Goal: Information Seeking & Learning: Learn about a topic

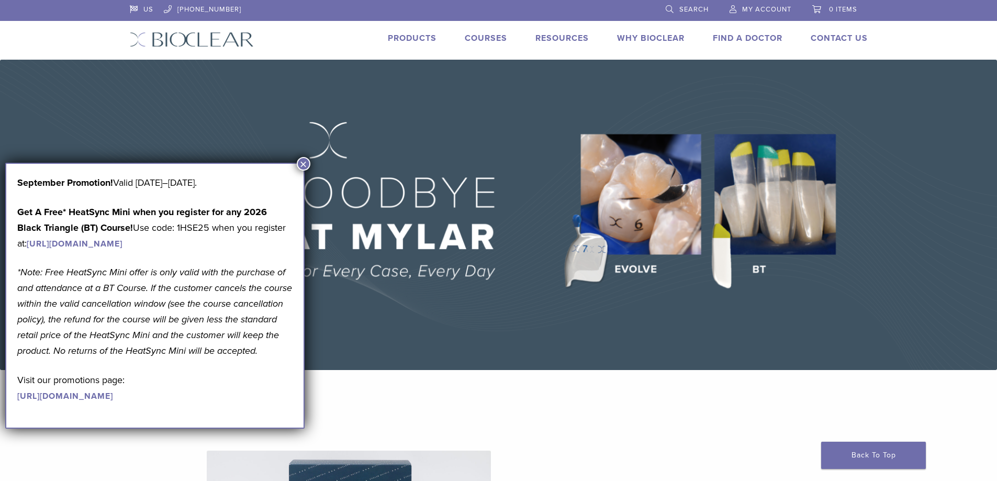
click at [302, 167] on button "×" at bounding box center [304, 164] width 14 height 14
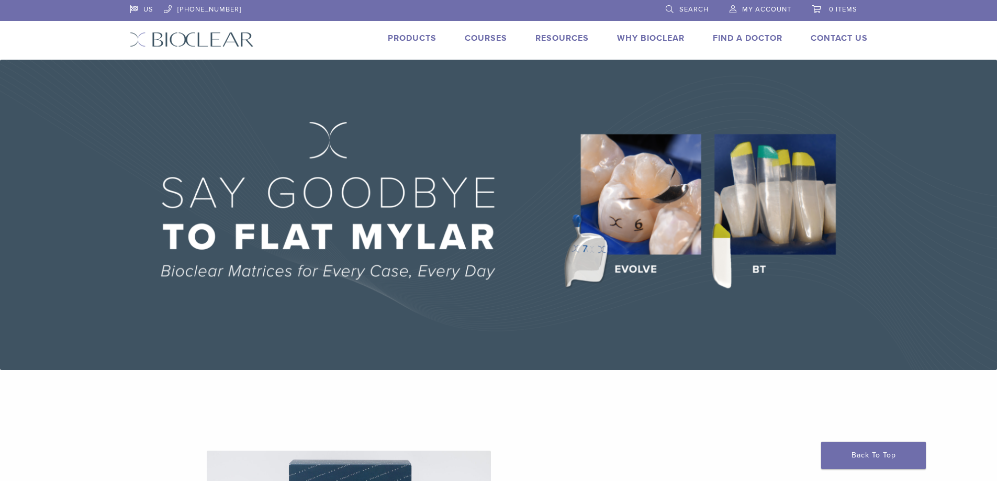
click at [645, 38] on link "Why Bioclear" at bounding box center [650, 38] width 67 height 10
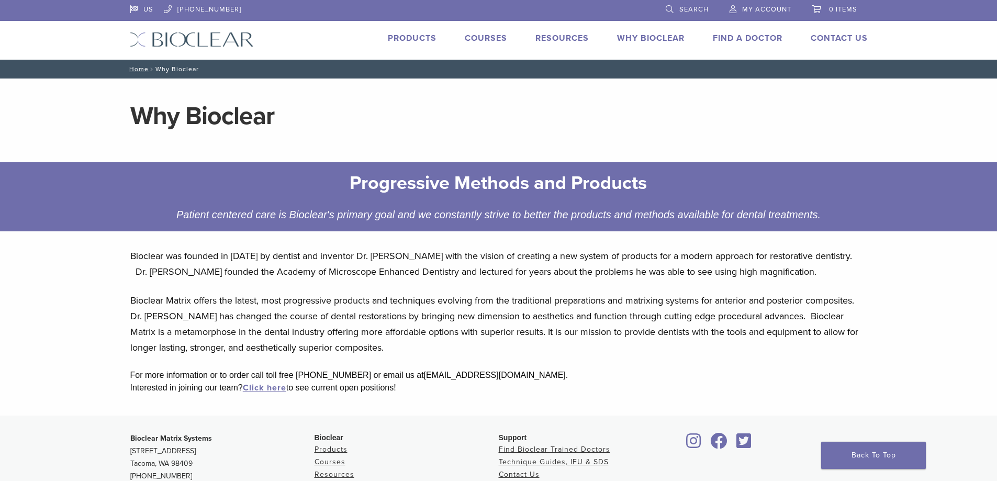
click at [429, 37] on link "Products" at bounding box center [412, 38] width 49 height 10
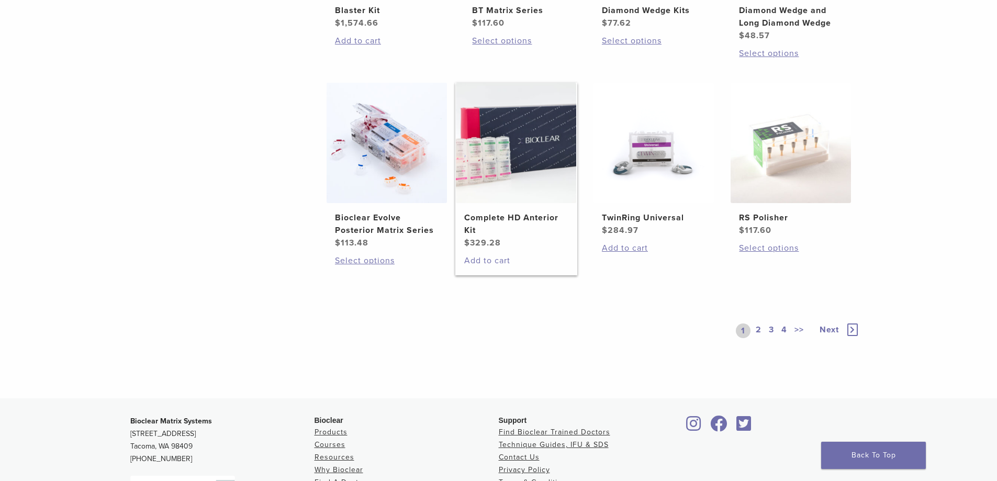
scroll to position [733, 0]
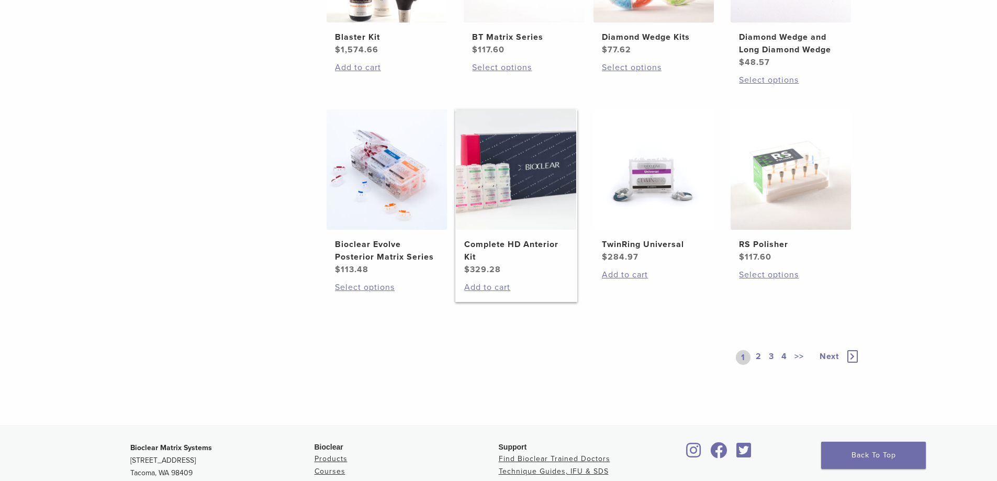
click at [516, 242] on h2 "Complete HD Anterior Kit" at bounding box center [516, 250] width 104 height 25
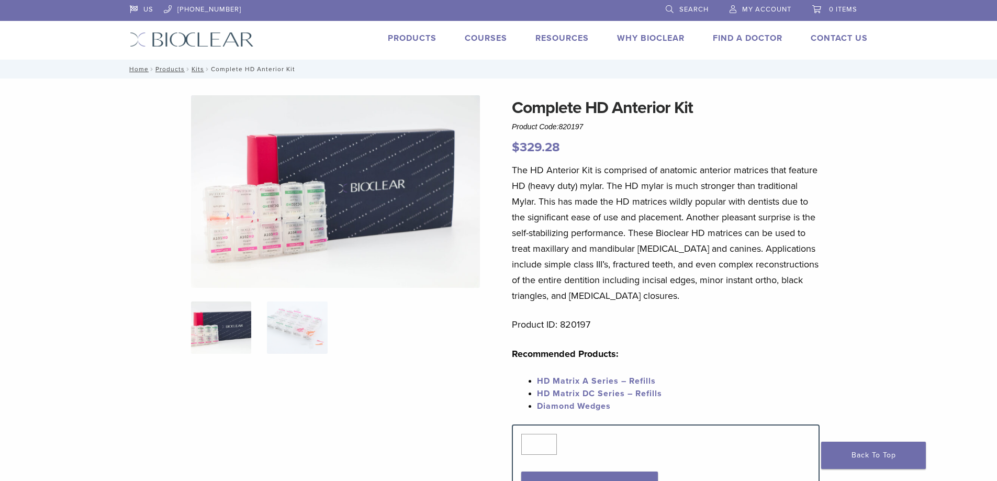
click at [667, 41] on link "Why Bioclear" at bounding box center [650, 38] width 67 height 10
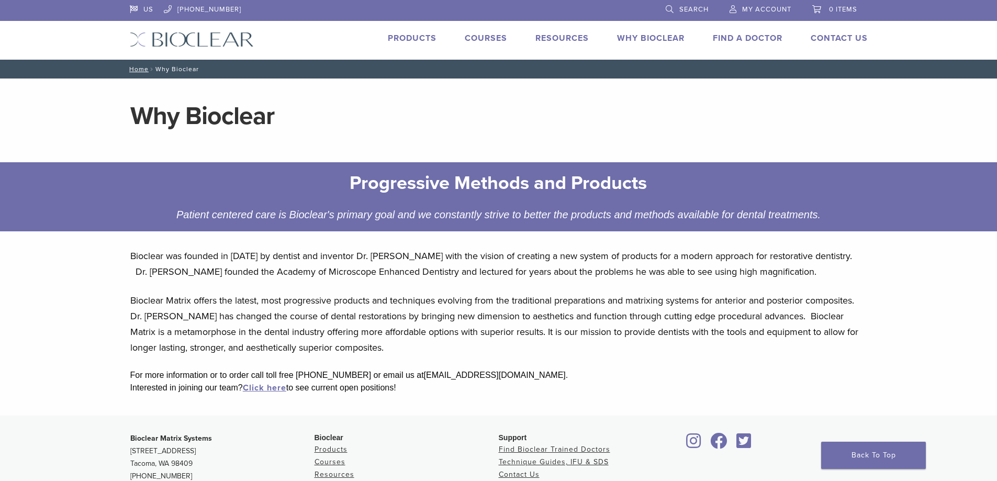
click at [489, 37] on link "Courses" at bounding box center [486, 38] width 42 height 10
click at [413, 43] on li "Products" at bounding box center [412, 38] width 49 height 13
click at [412, 38] on link "Products" at bounding box center [412, 38] width 49 height 10
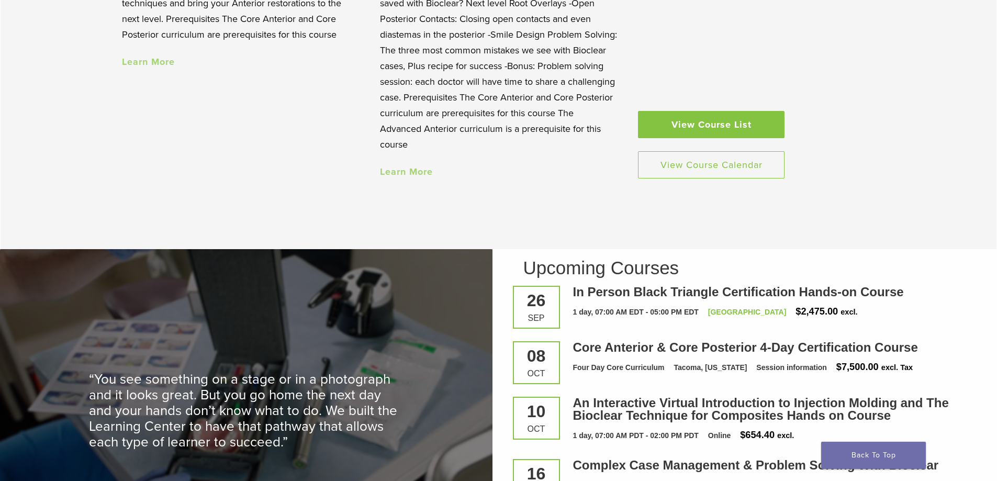
scroll to position [1256, 0]
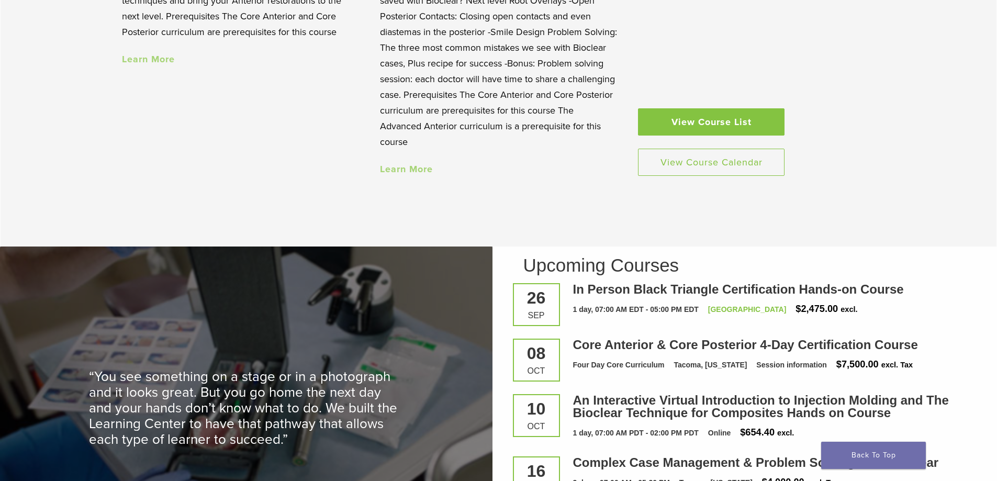
click at [389, 175] on link "Learn More" at bounding box center [406, 169] width 53 height 12
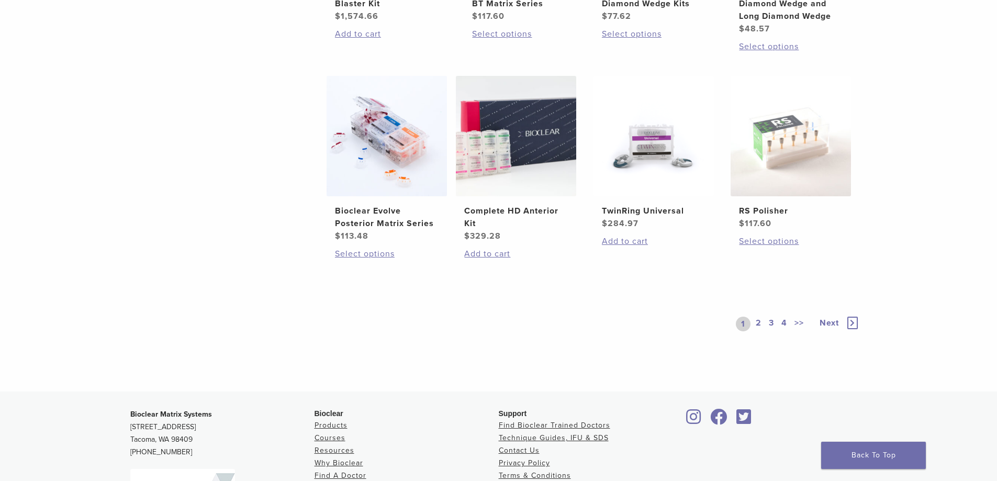
scroll to position [785, 0]
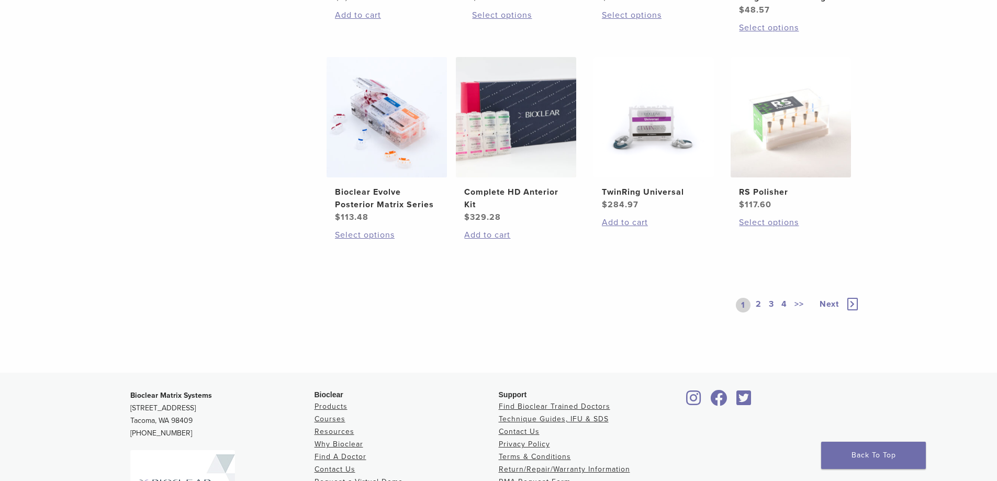
click at [758, 304] on link "2" at bounding box center [758, 305] width 10 height 15
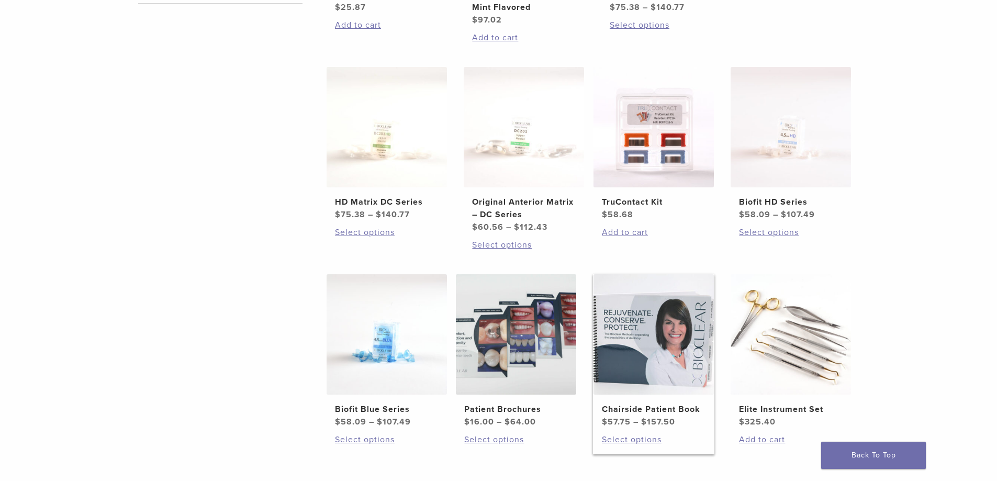
scroll to position [680, 0]
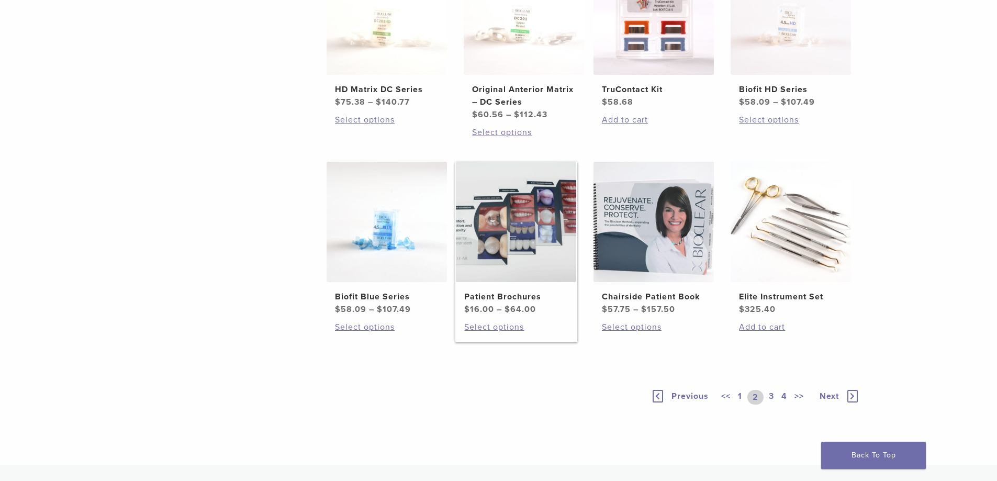
click at [521, 295] on h2 "Patient Brochures" at bounding box center [516, 296] width 104 height 13
click at [768, 395] on link "3" at bounding box center [771, 397] width 9 height 15
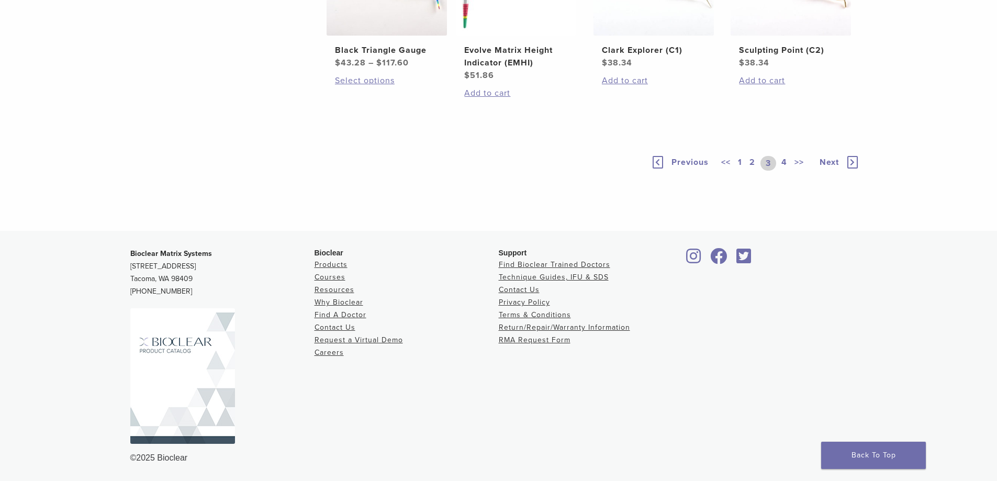
scroll to position [837, 0]
click at [784, 171] on link "4" at bounding box center [784, 163] width 10 height 15
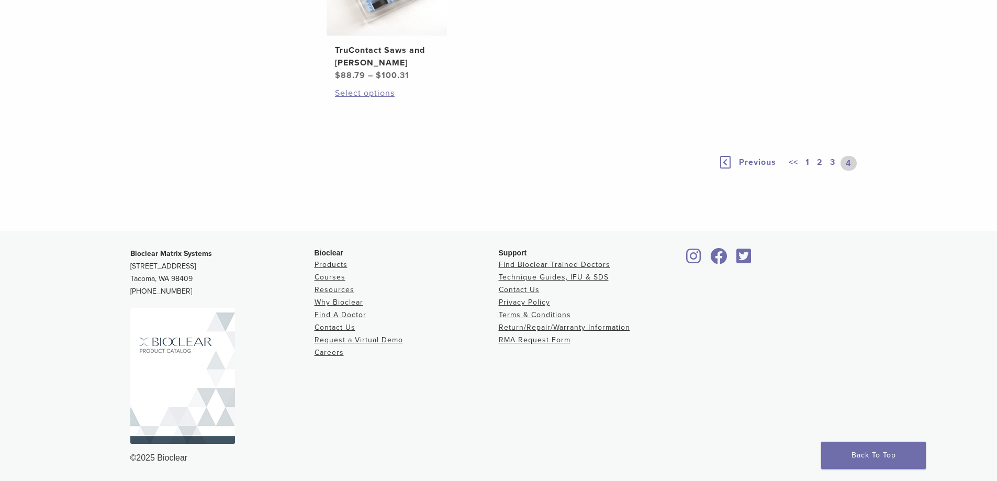
scroll to position [889, 0]
click at [802, 171] on div "<< 1 2 3 4" at bounding box center [822, 163] width 73 height 15
click at [807, 171] on link "1" at bounding box center [807, 163] width 8 height 15
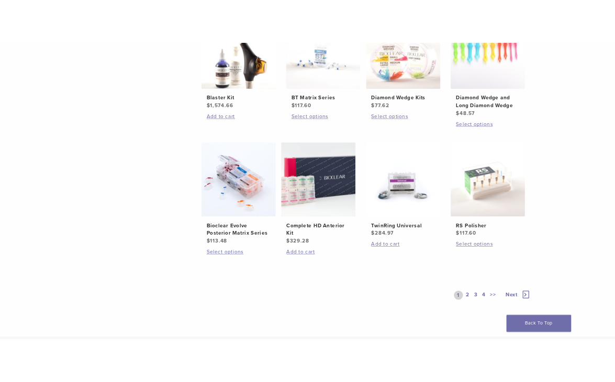
scroll to position [625, 0]
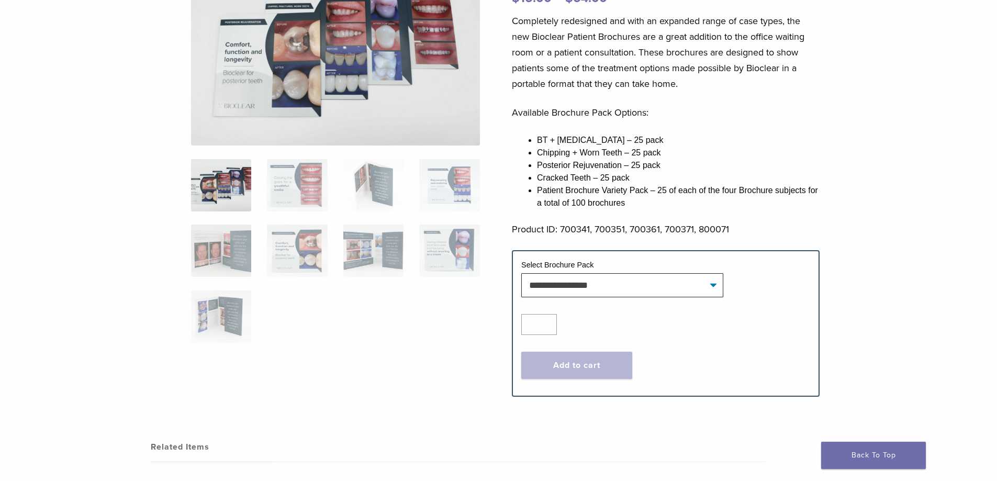
scroll to position [157, 0]
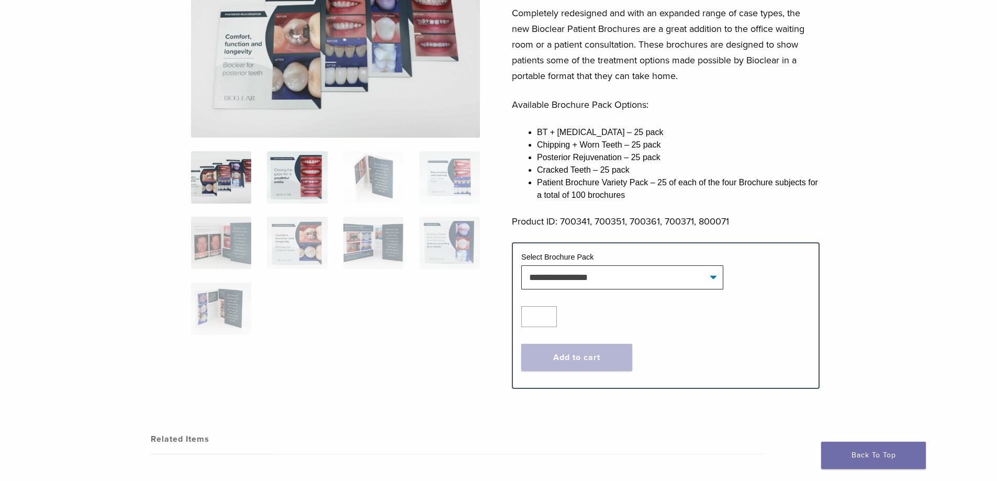
click at [309, 181] on img at bounding box center [297, 177] width 60 height 52
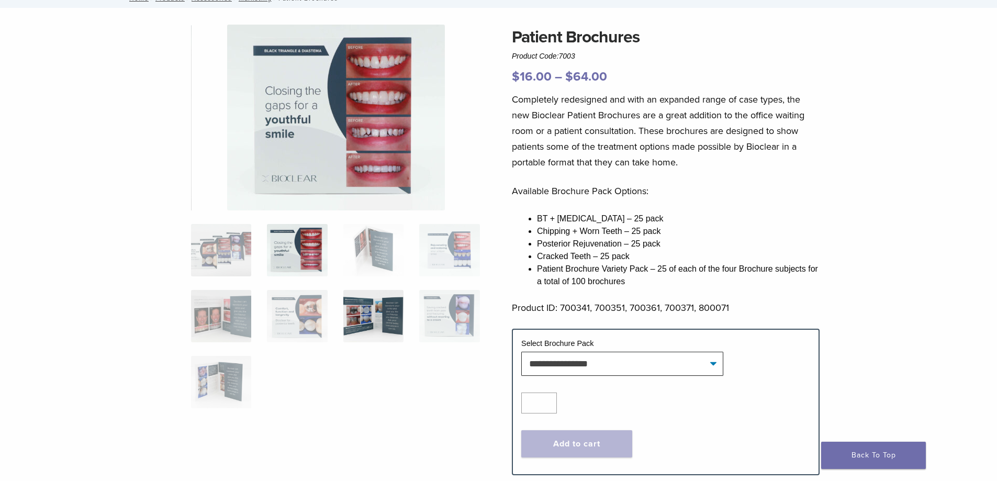
scroll to position [52, 0]
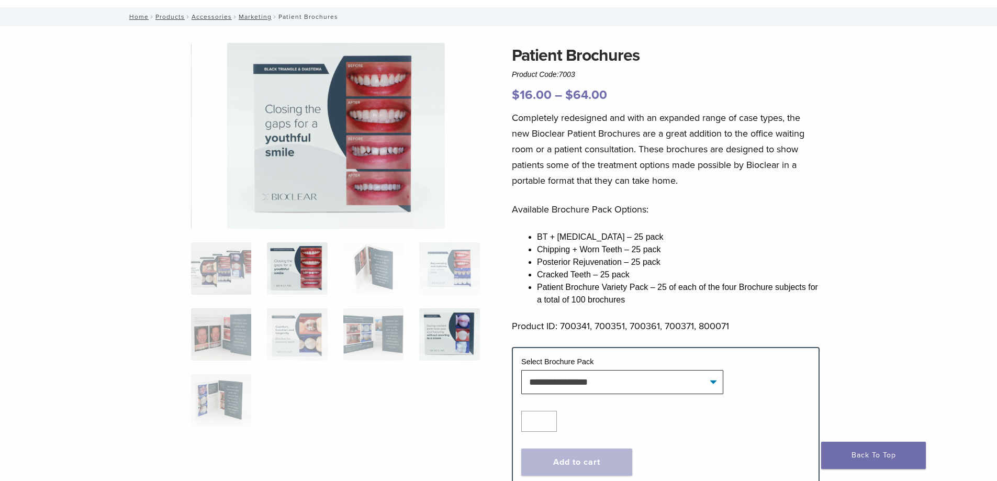
click at [455, 341] on img at bounding box center [449, 334] width 60 height 52
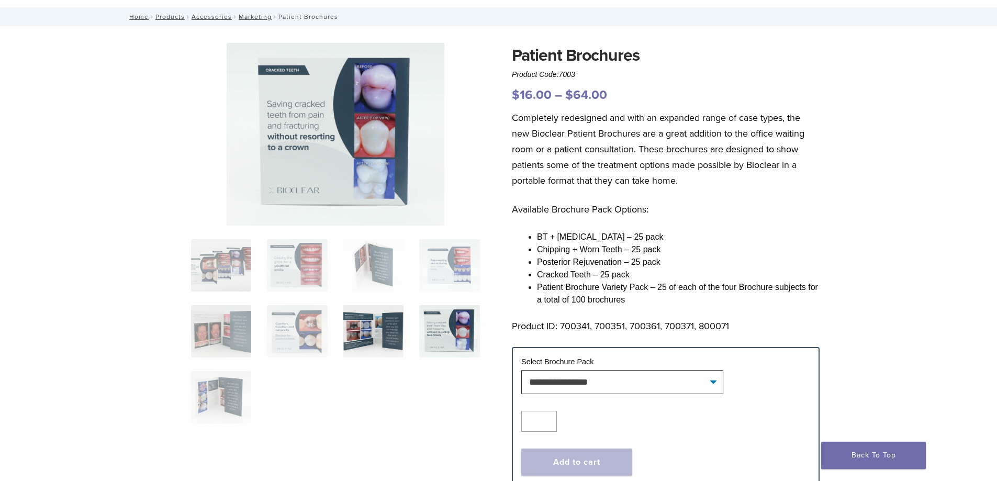
click at [389, 339] on img at bounding box center [373, 331] width 60 height 52
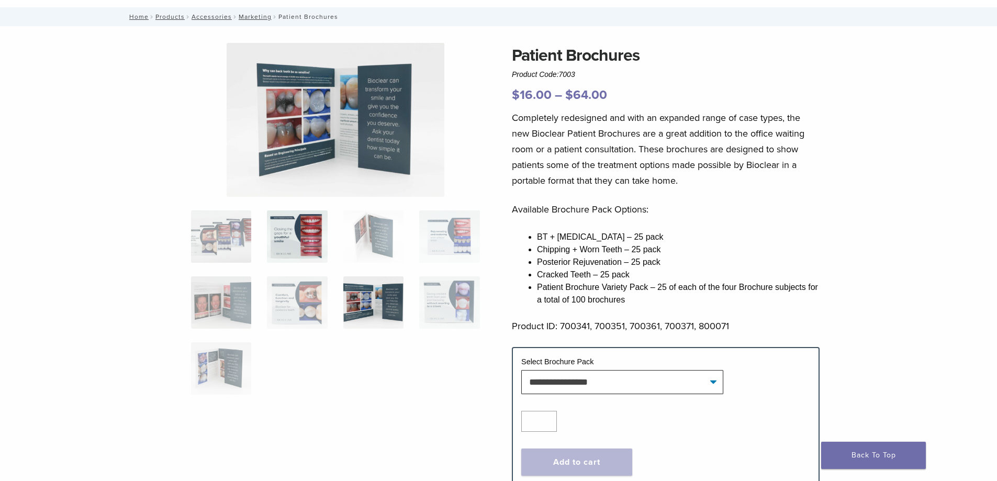
click at [286, 244] on img at bounding box center [297, 236] width 60 height 52
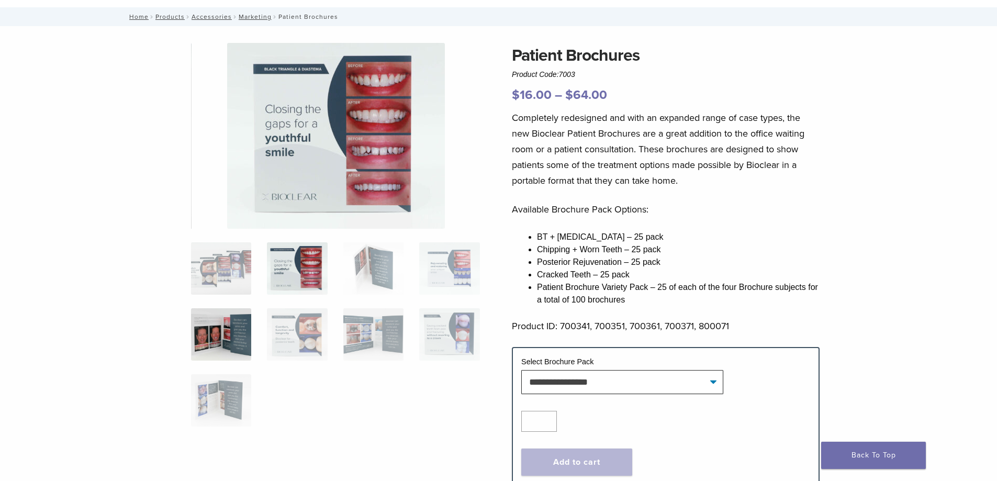
click at [222, 335] on img at bounding box center [221, 334] width 60 height 52
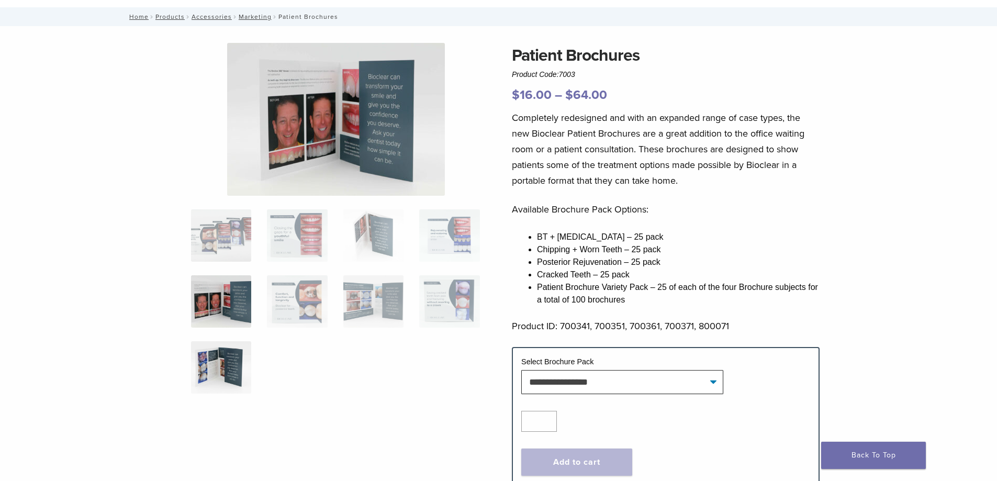
click at [228, 367] on img at bounding box center [221, 367] width 60 height 52
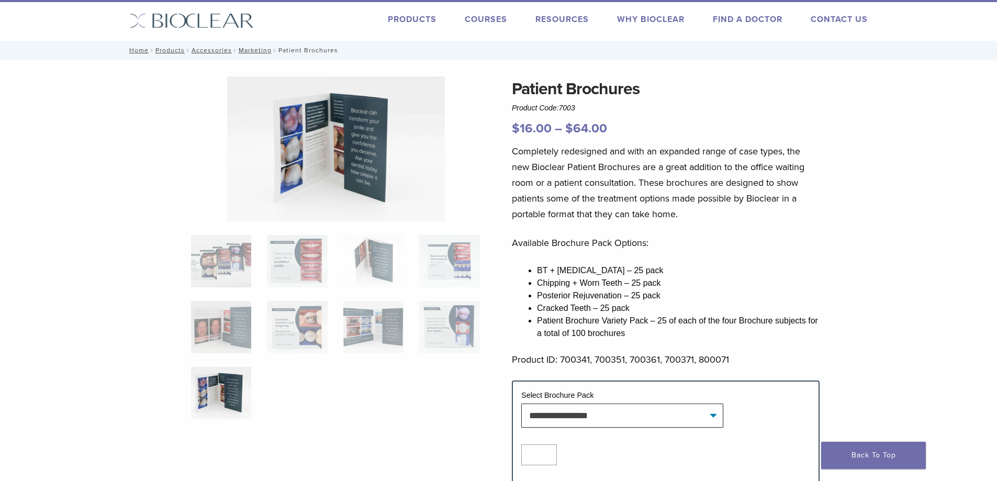
scroll to position [0, 0]
